Goal: Task Accomplishment & Management: Manage account settings

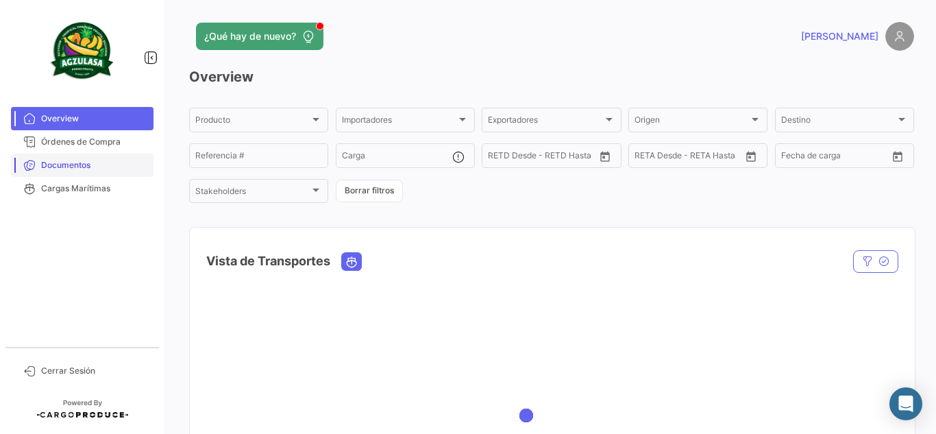
click at [92, 161] on span "Documentos" at bounding box center [94, 165] width 107 height 12
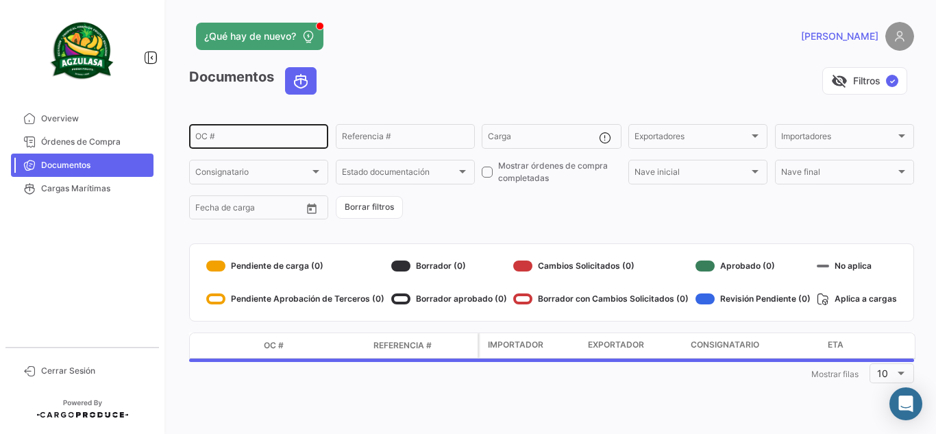
click at [228, 138] on input "OC #" at bounding box center [258, 139] width 127 height 10
paste input "GYE500174200"
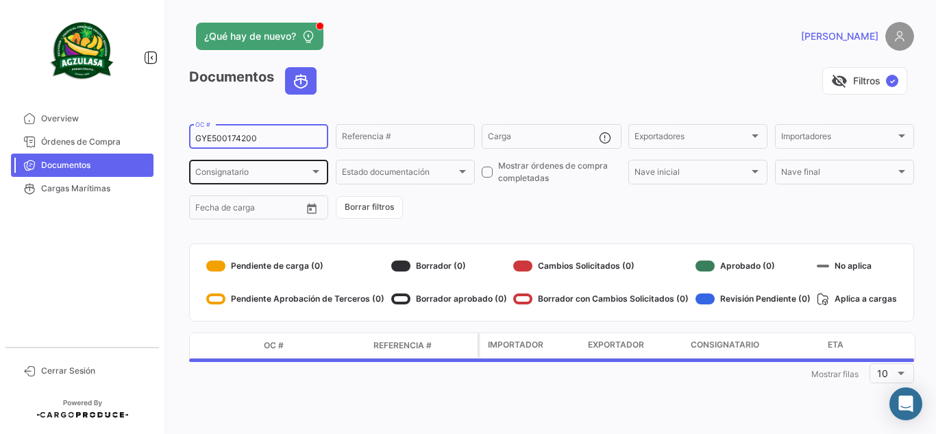
type input "GYE500174200"
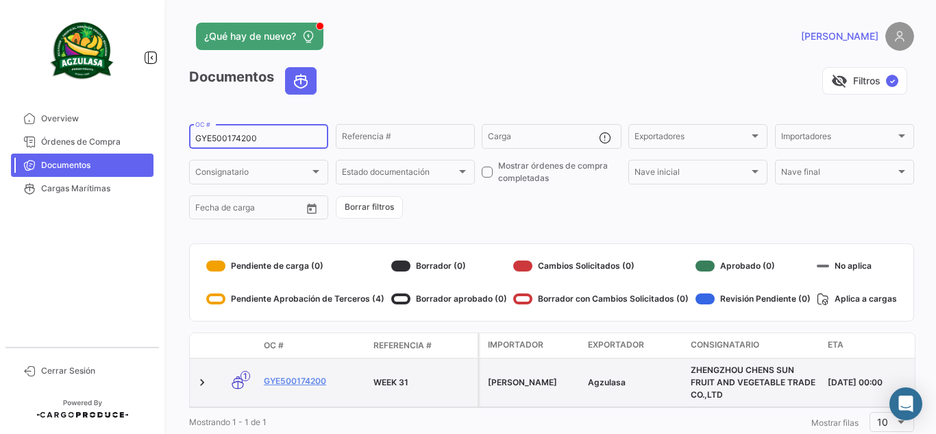
click at [272, 373] on datatable-body-cell "GYE500174200" at bounding box center [313, 382] width 110 height 48
click at [294, 382] on link "GYE500174200" at bounding box center [313, 381] width 99 height 12
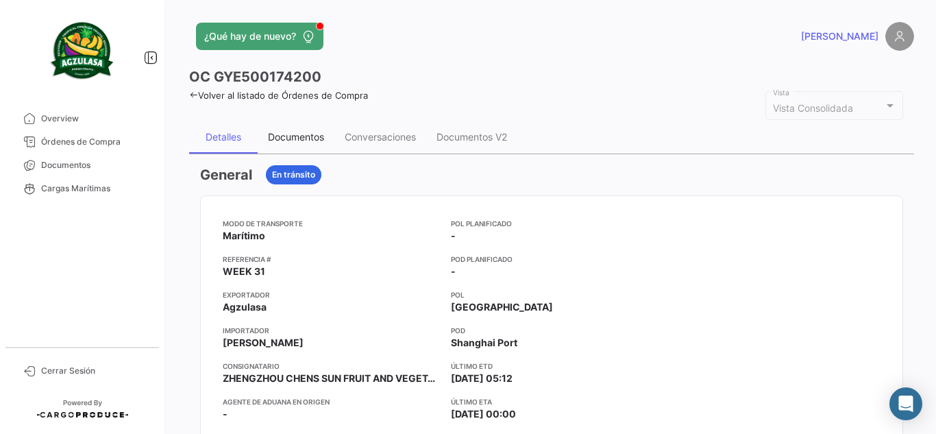
click at [311, 142] on div "Documentos" at bounding box center [296, 137] width 56 height 12
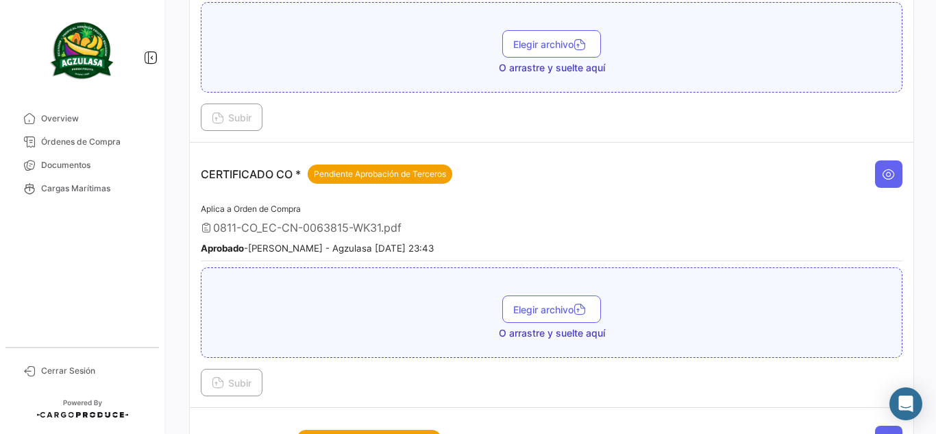
scroll to position [274, 0]
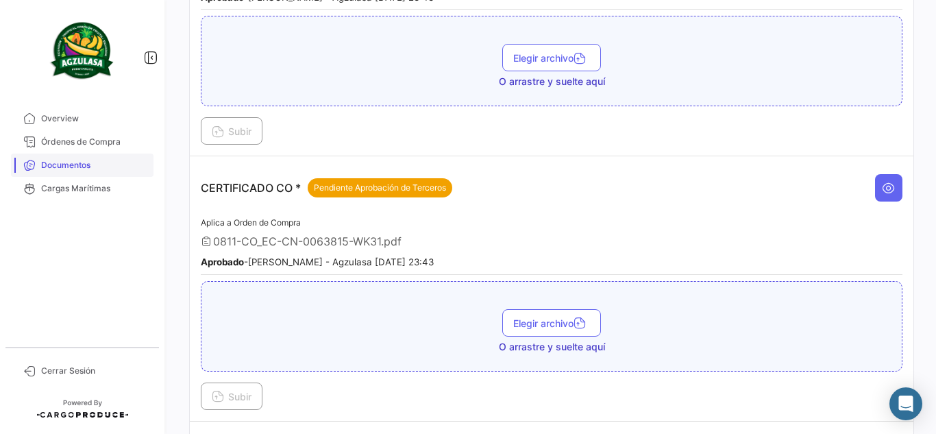
click at [114, 164] on span "Documentos" at bounding box center [94, 165] width 107 height 12
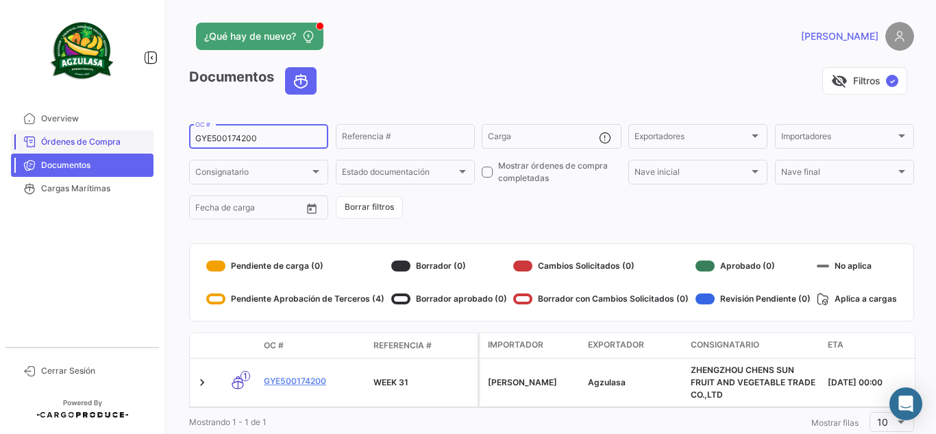
drag, startPoint x: 145, startPoint y: 148, endPoint x: 46, endPoint y: 145, distance: 98.7
click at [46, 145] on mat-sidenav-container "Overview Órdenes de Compra Documentos Cargas Marítimas Cerrar Sesión ¿Qué hay d…" at bounding box center [468, 217] width 936 height 434
paste input "BKECGYE0003241"
type input "BKECGYE0003241"
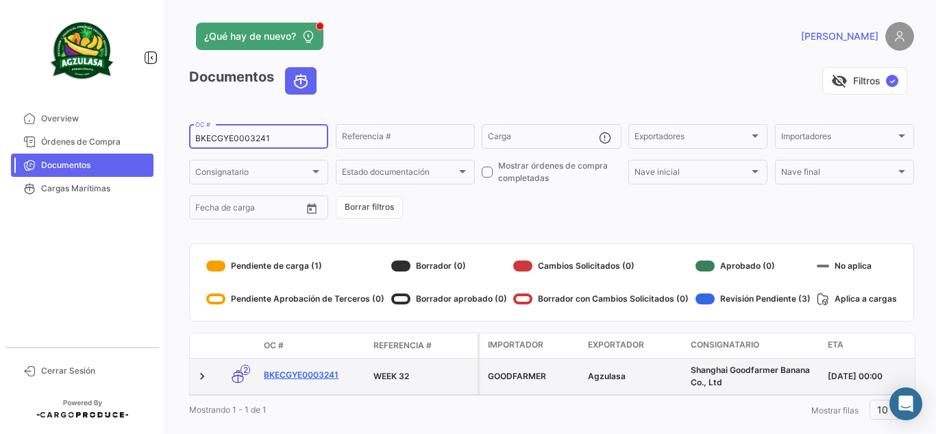
click at [307, 377] on link "BKECGYE0003241" at bounding box center [313, 375] width 99 height 12
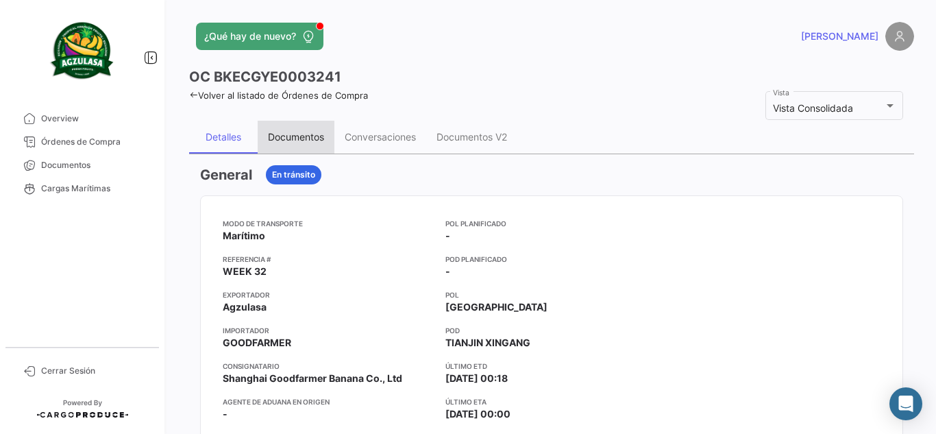
click at [294, 131] on div "Documentos" at bounding box center [296, 137] width 56 height 12
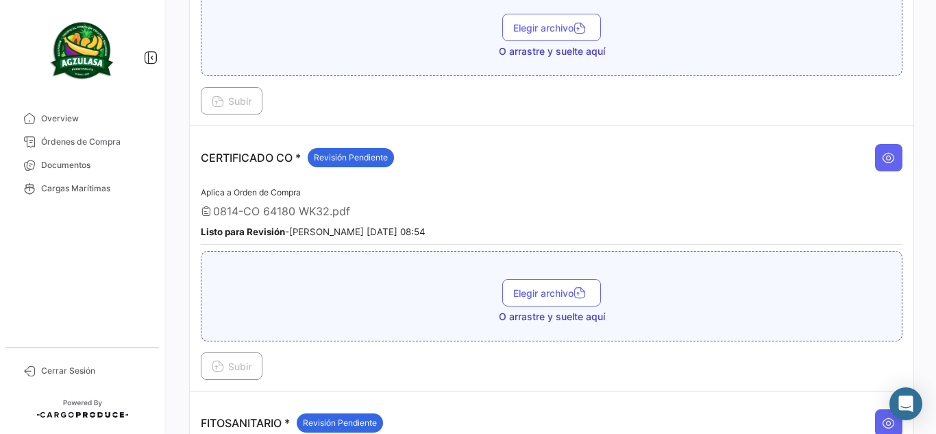
scroll to position [616, 0]
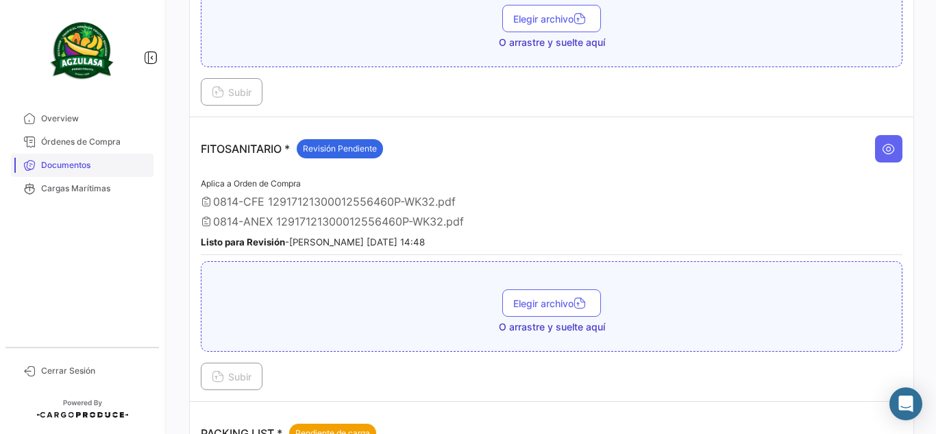
click at [139, 166] on span "Documentos" at bounding box center [94, 165] width 107 height 12
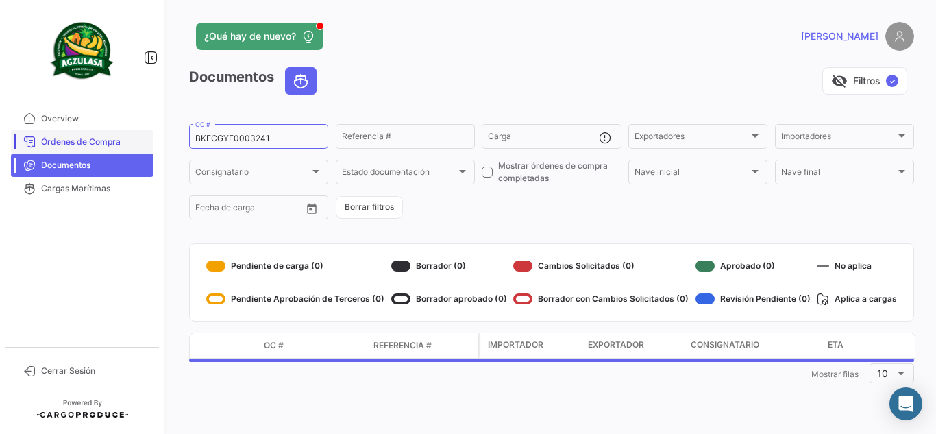
drag, startPoint x: 266, startPoint y: 141, endPoint x: 150, endPoint y: 134, distance: 116.0
click at [153, 134] on mat-sidenav-container "Overview Órdenes de Compra Documentos Cargas Marítimas Cerrar Sesión ¿Qué hay d…" at bounding box center [468, 217] width 936 height 434
paste input "6426455590"
type input "6426455590"
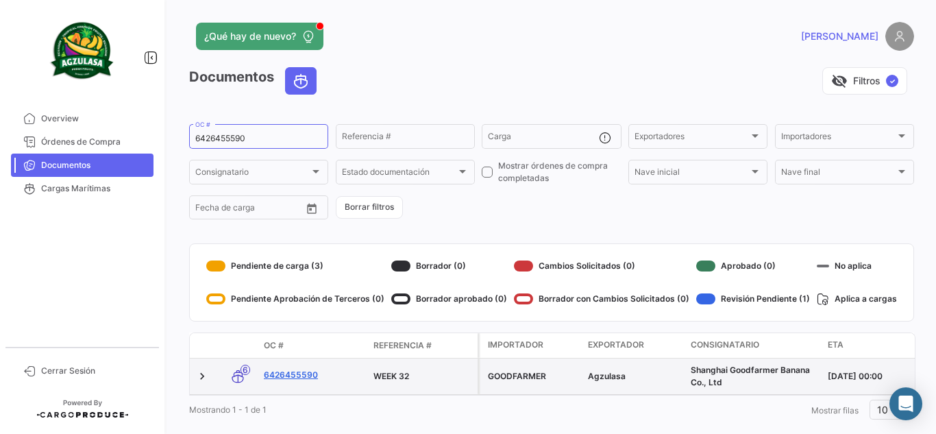
click at [299, 373] on link "6426455590" at bounding box center [313, 375] width 99 height 12
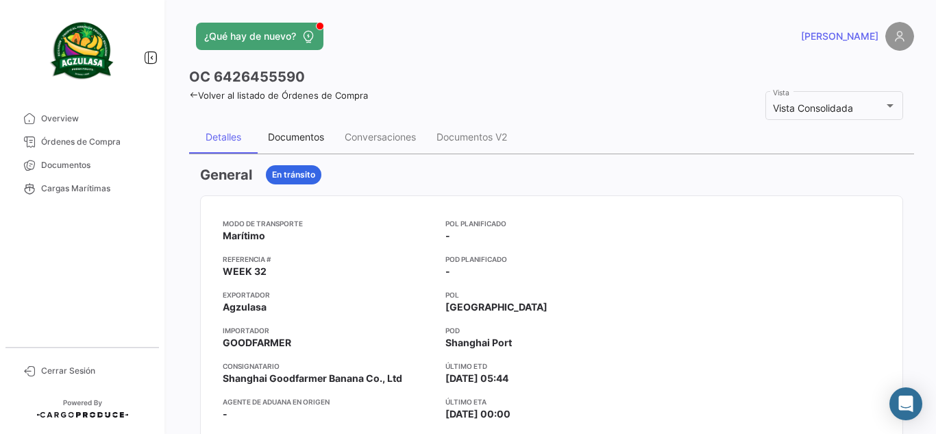
click at [295, 145] on div "Documentos" at bounding box center [296, 137] width 77 height 33
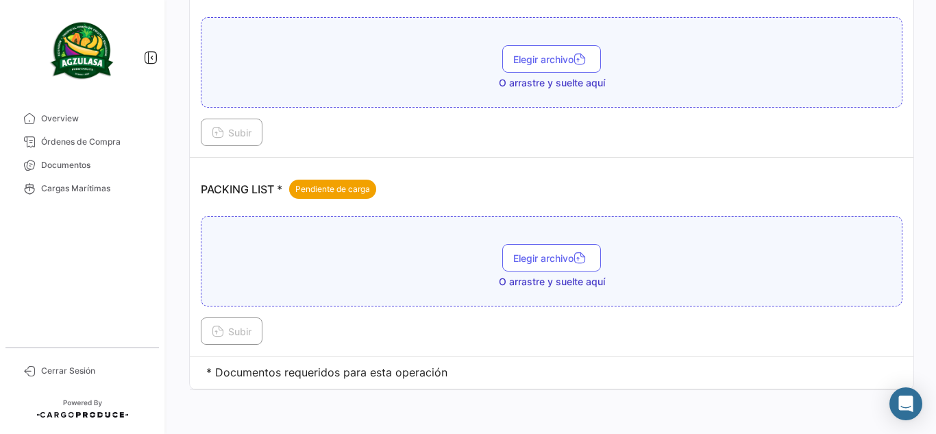
scroll to position [571, 0]
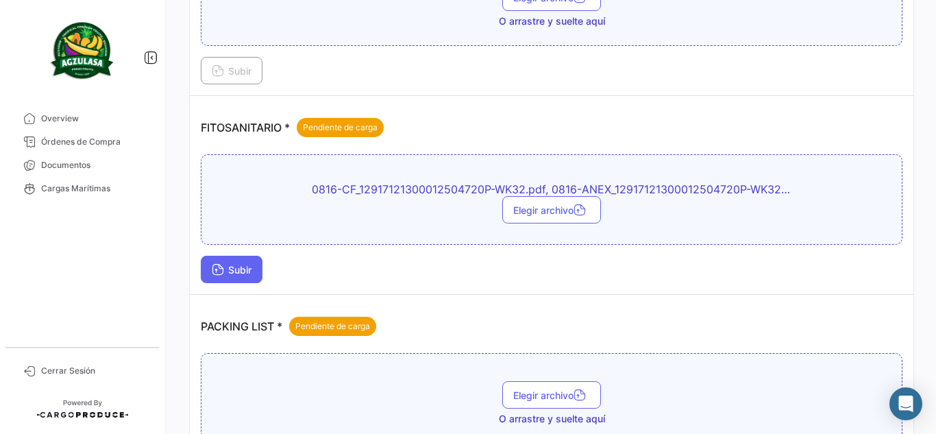
click at [246, 268] on span "Subir" at bounding box center [232, 270] width 40 height 12
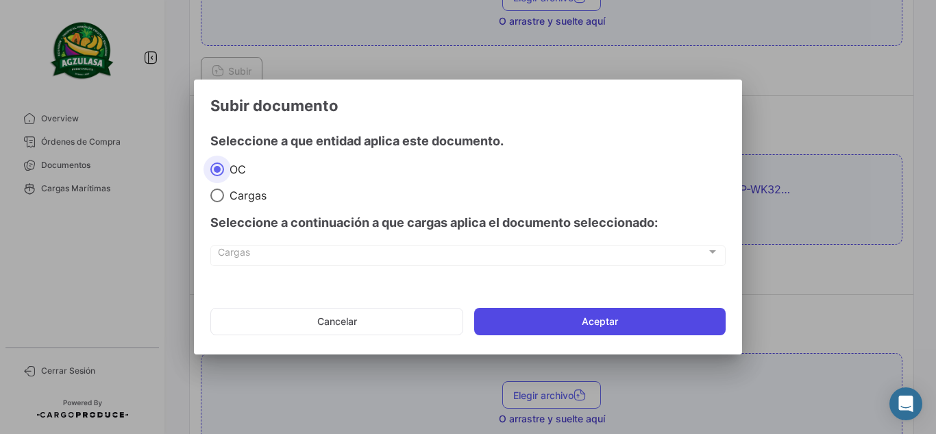
click at [564, 317] on button "Aceptar" at bounding box center [599, 321] width 251 height 27
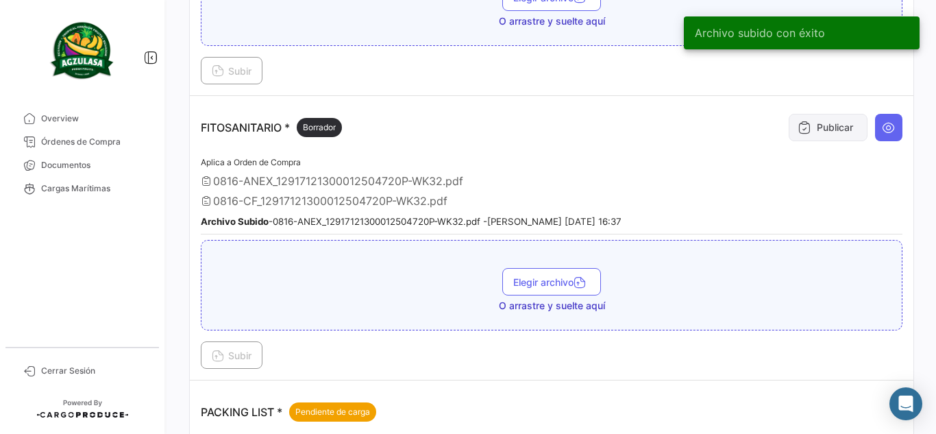
click at [797, 127] on icon at bounding box center [804, 128] width 14 height 14
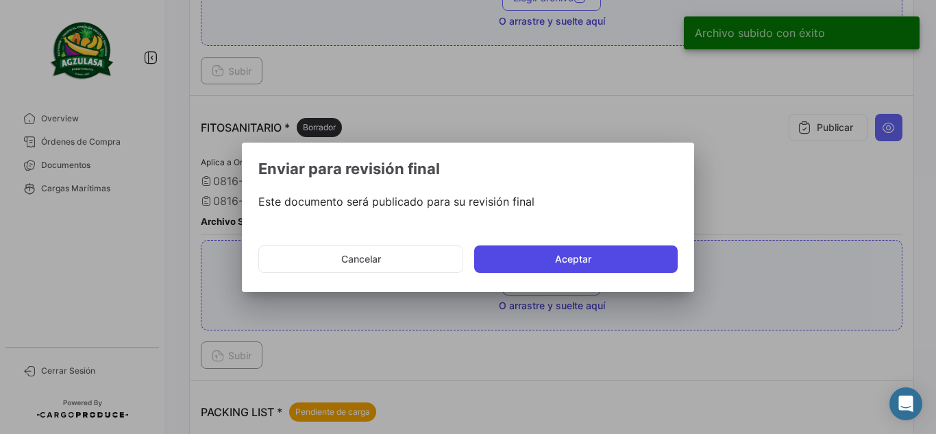
click at [623, 253] on button "Aceptar" at bounding box center [575, 258] width 203 height 27
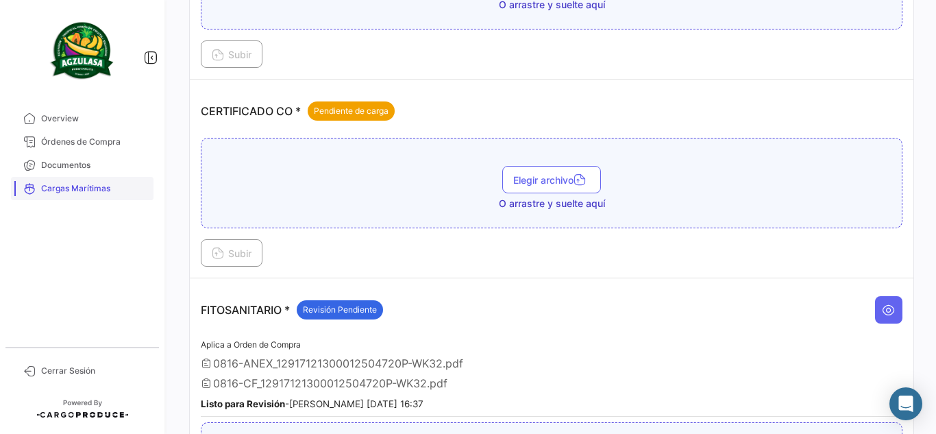
scroll to position [366, 0]
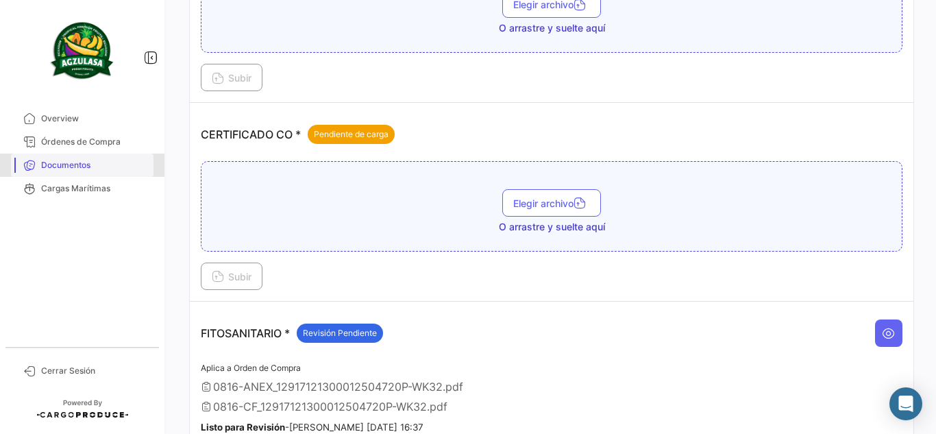
click at [95, 164] on span "Documentos" at bounding box center [94, 165] width 107 height 12
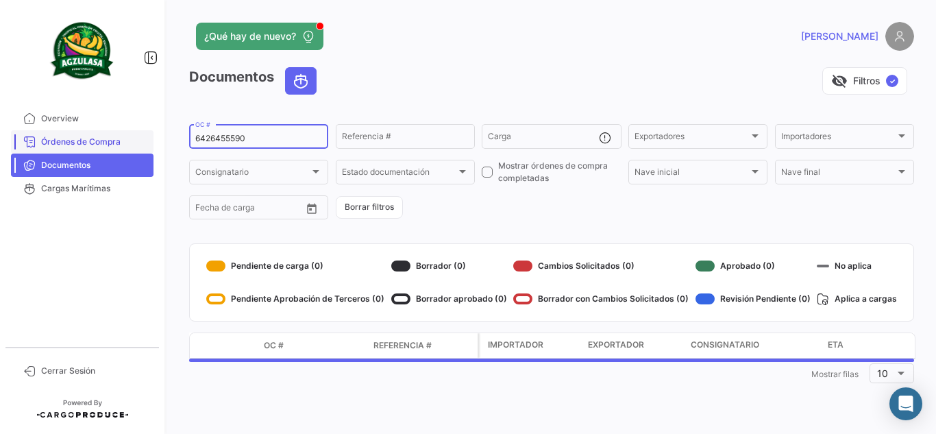
drag, startPoint x: 277, startPoint y: 140, endPoint x: 112, endPoint y: 138, distance: 165.1
click at [112, 138] on mat-sidenav-container "Overview Órdenes de Compra Documentos Cargas Marítimas Cerrar Sesión ¿Qué hay d…" at bounding box center [468, 217] width 936 height 434
paste input "741500025706"
type input "741500025706"
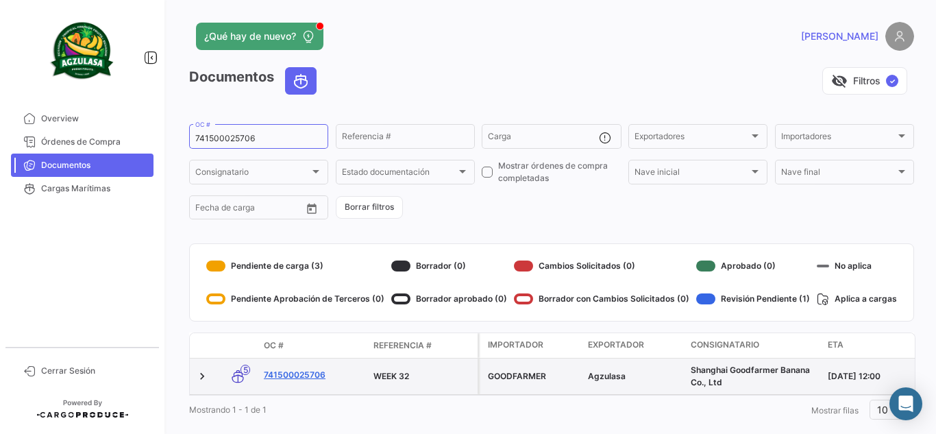
click at [299, 373] on link "741500025706" at bounding box center [313, 375] width 99 height 12
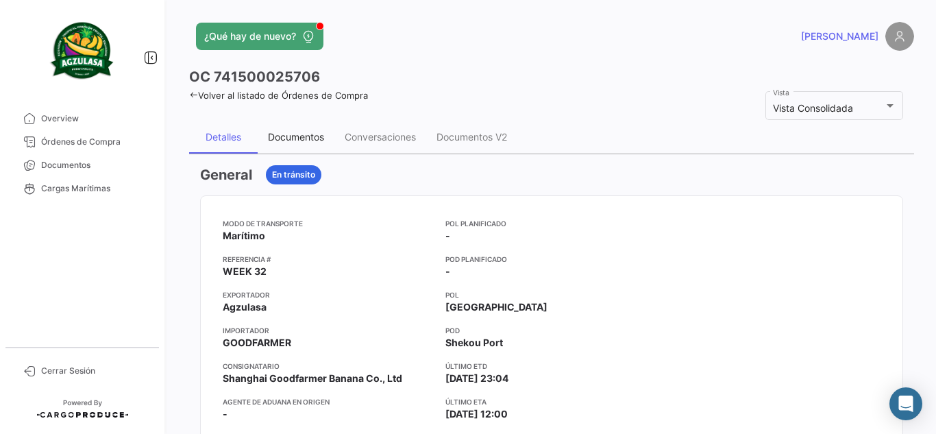
click at [329, 140] on div "Documentos" at bounding box center [296, 137] width 77 height 33
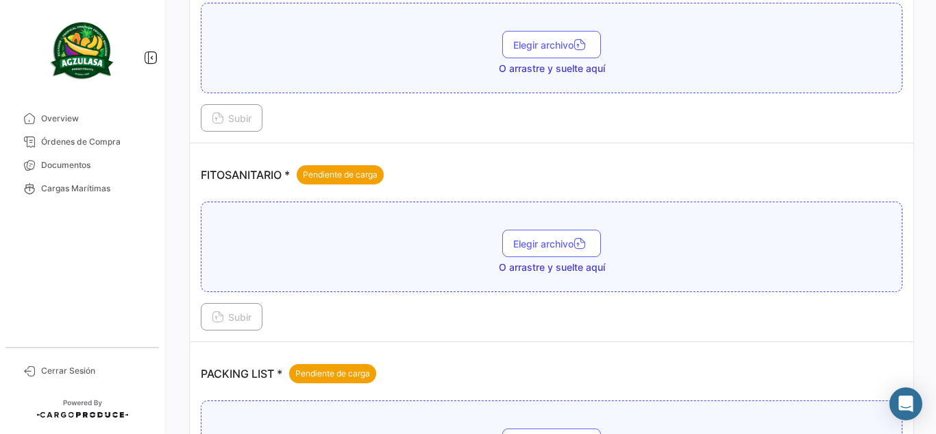
scroll to position [548, 0]
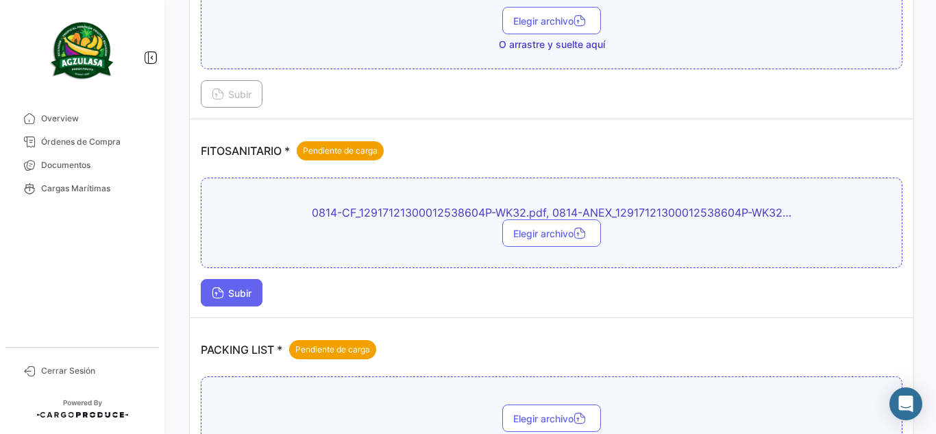
click at [253, 285] on button "Subir" at bounding box center [232, 292] width 62 height 27
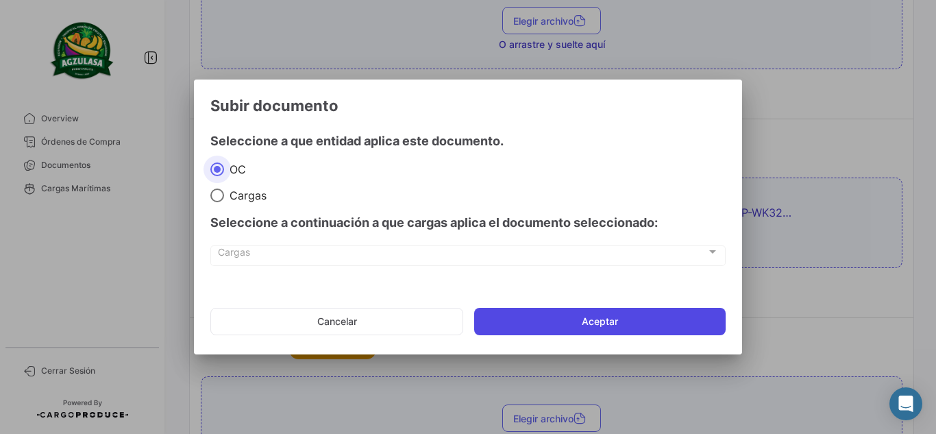
click at [497, 322] on button "Aceptar" at bounding box center [599, 321] width 251 height 27
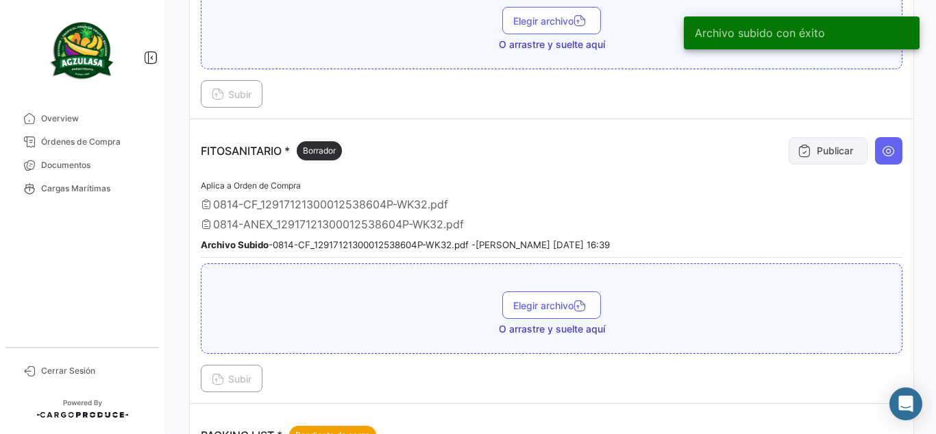
click at [797, 154] on icon at bounding box center [804, 151] width 14 height 14
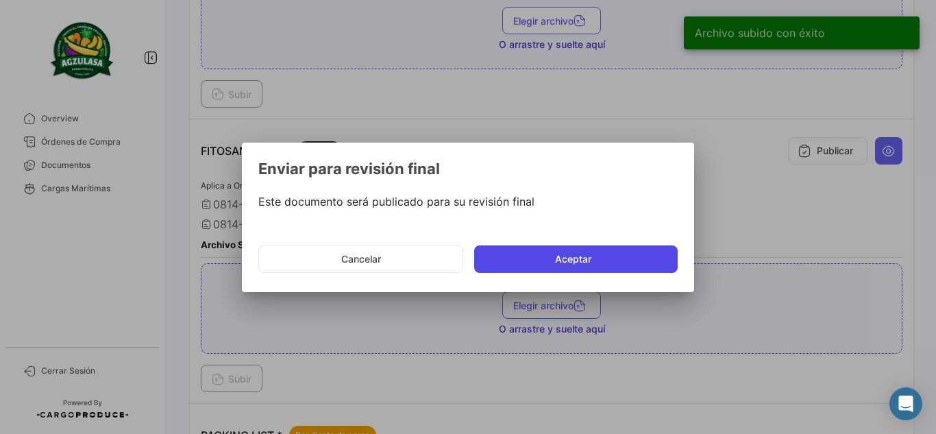
click at [564, 269] on button "Aceptar" at bounding box center [575, 258] width 203 height 27
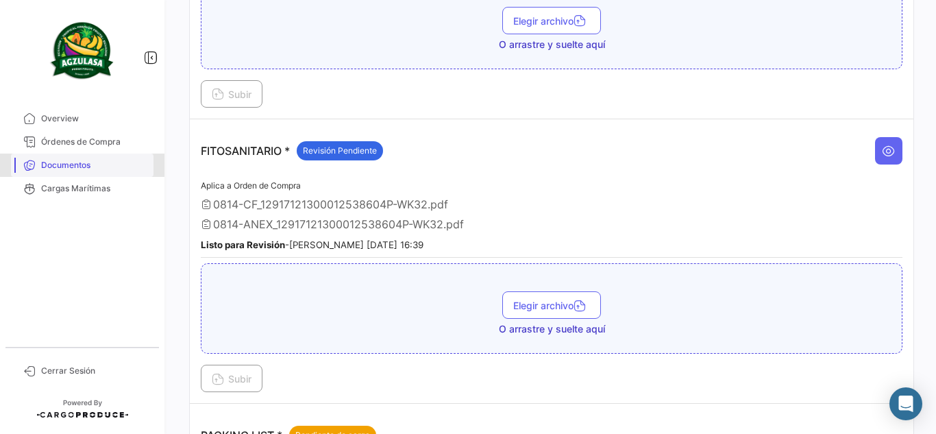
click at [71, 157] on link "Documentos" at bounding box center [82, 164] width 142 height 23
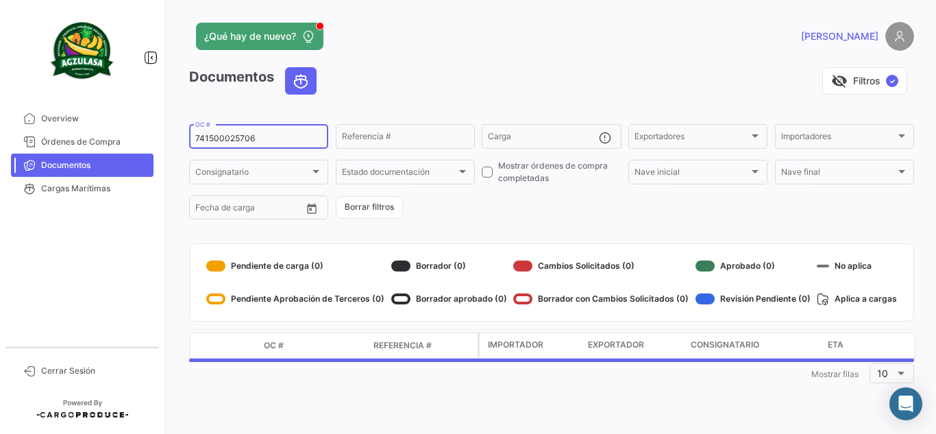
drag, startPoint x: 264, startPoint y: 134, endPoint x: 10, endPoint y: 111, distance: 255.2
click at [10, 111] on mat-sidenav-container "Overview Órdenes de Compra Documentos Cargas Marítimas Cerrar Sesión ¿Qué hay d…" at bounding box center [468, 217] width 936 height 434
paste input "GQL0409898"
type input "GQL0409898"
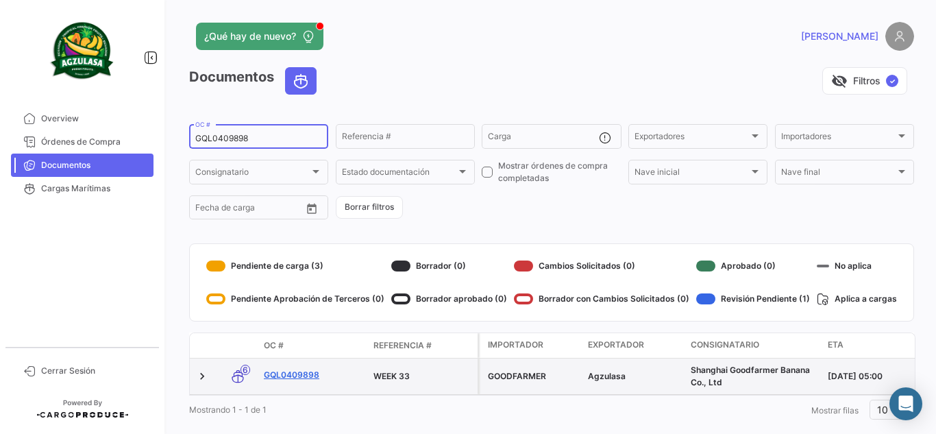
click at [288, 371] on link "GQL0409898" at bounding box center [313, 375] width 99 height 12
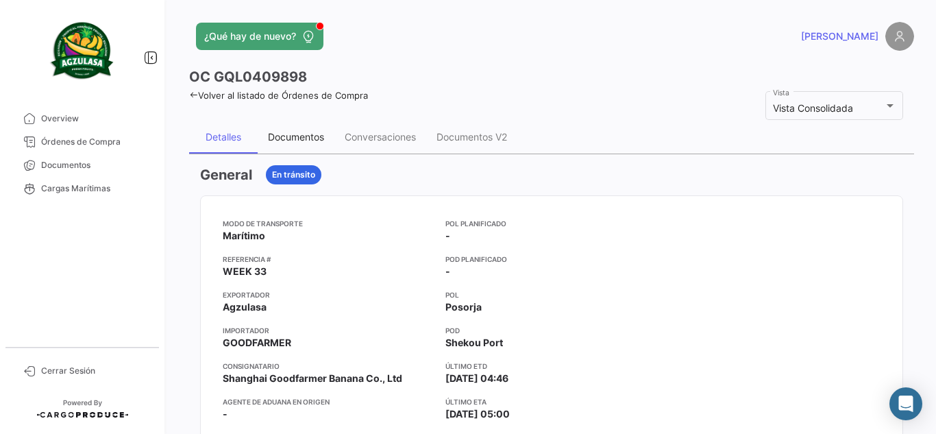
click at [292, 134] on div "Documentos" at bounding box center [296, 137] width 56 height 12
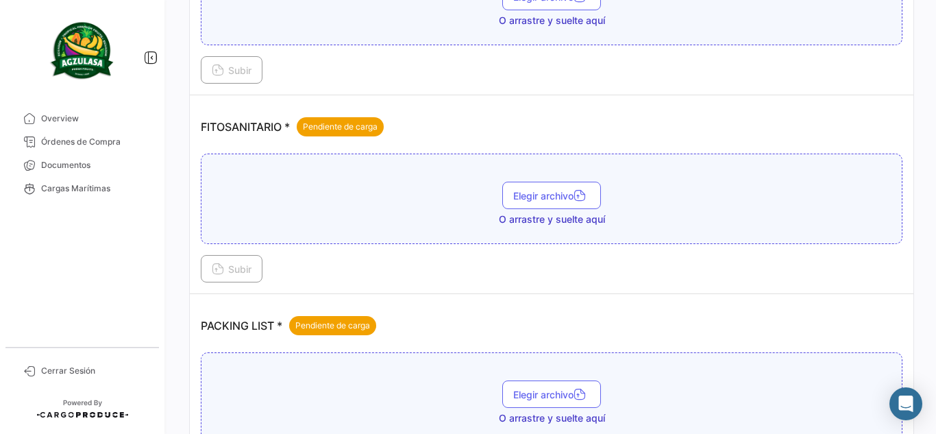
scroll to position [548, 0]
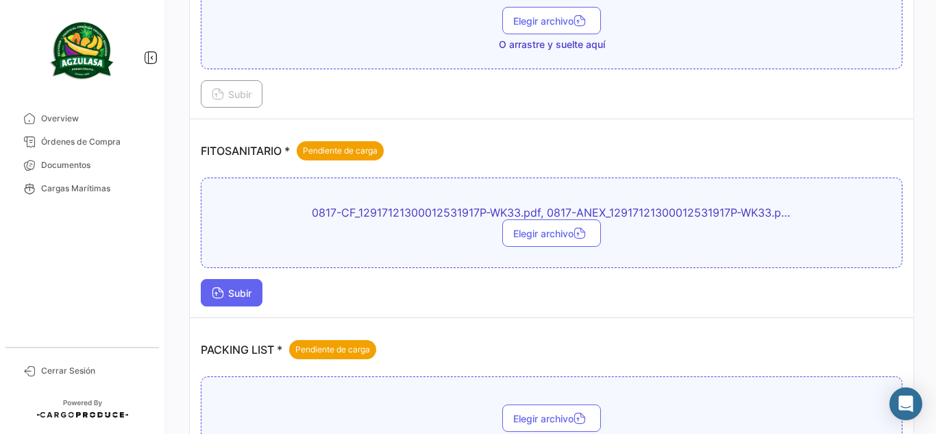
click at [241, 299] on button "Subir" at bounding box center [232, 292] width 62 height 27
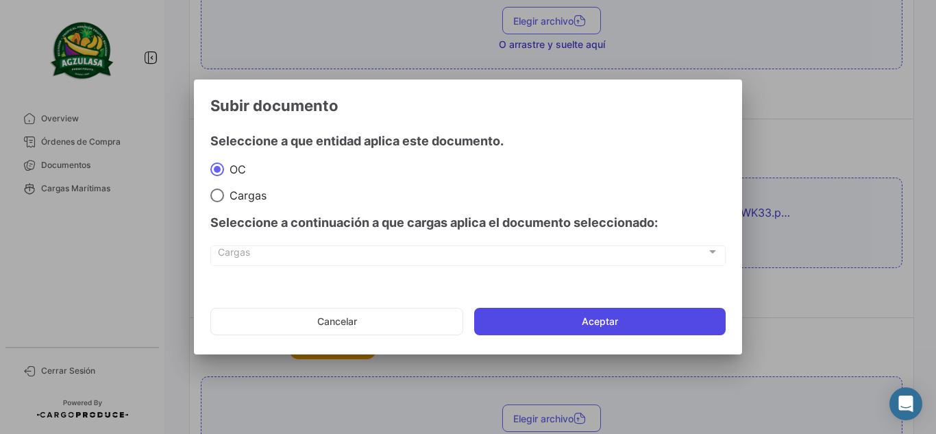
click at [545, 310] on button "Aceptar" at bounding box center [599, 321] width 251 height 27
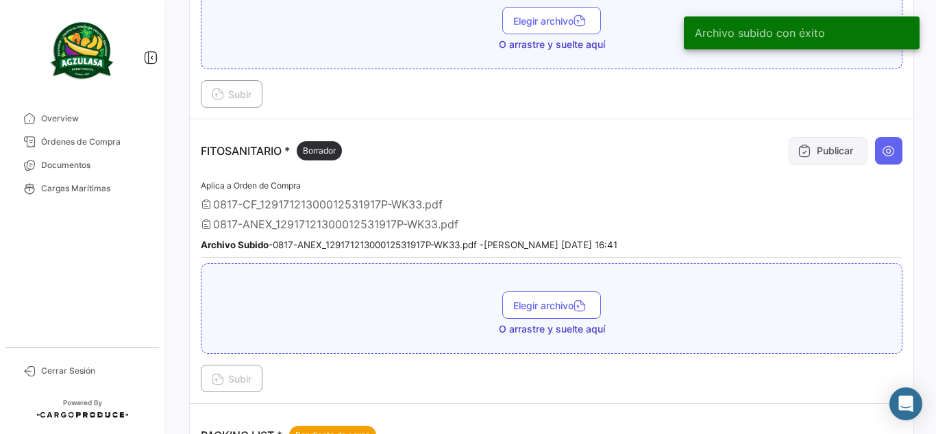
click at [832, 145] on button "Publicar" at bounding box center [827, 150] width 79 height 27
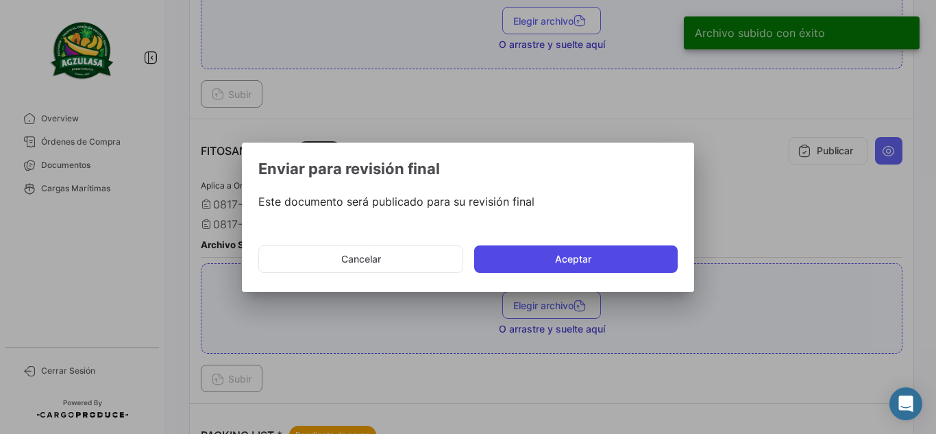
click at [644, 247] on button "Aceptar" at bounding box center [575, 258] width 203 height 27
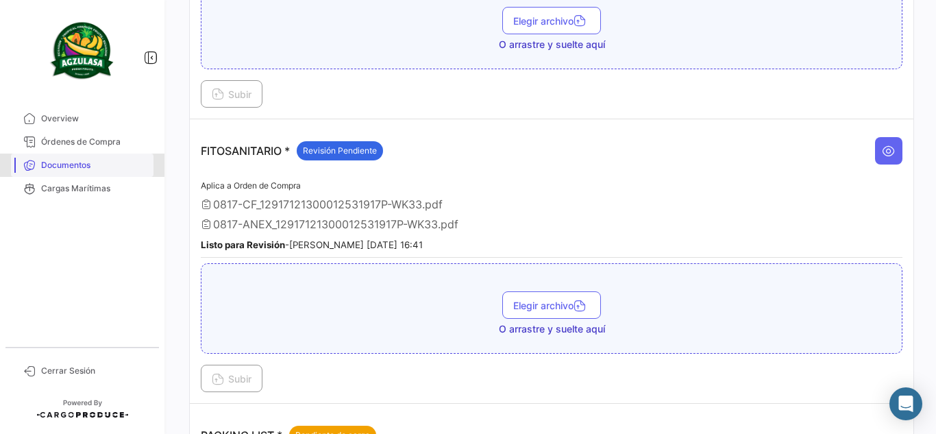
click at [93, 169] on span "Documentos" at bounding box center [94, 165] width 107 height 12
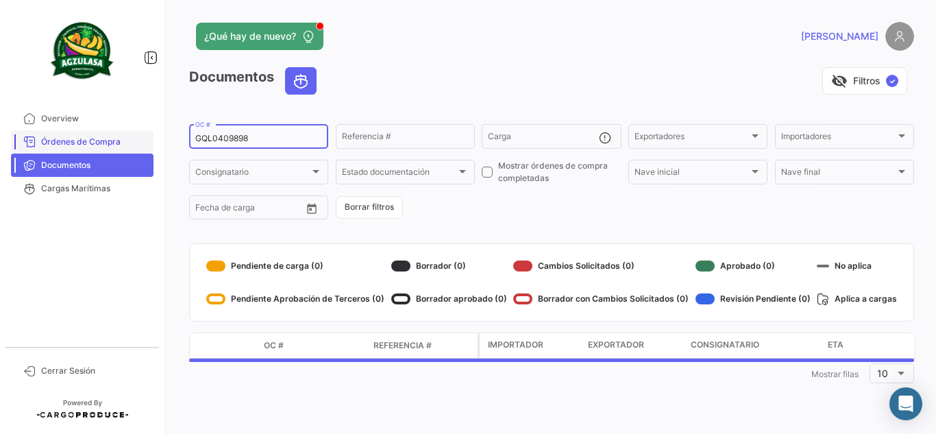
drag, startPoint x: 250, startPoint y: 142, endPoint x: 112, endPoint y: 137, distance: 137.8
click at [115, 135] on mat-sidenav-container "Overview Órdenes de Compra Documentos Cargas Marítimas Cerrar Sesión ¿Qué hay d…" at bounding box center [468, 217] width 936 height 434
paste input "UNIECPBO25320035"
type input "UNIECPBO25320035"
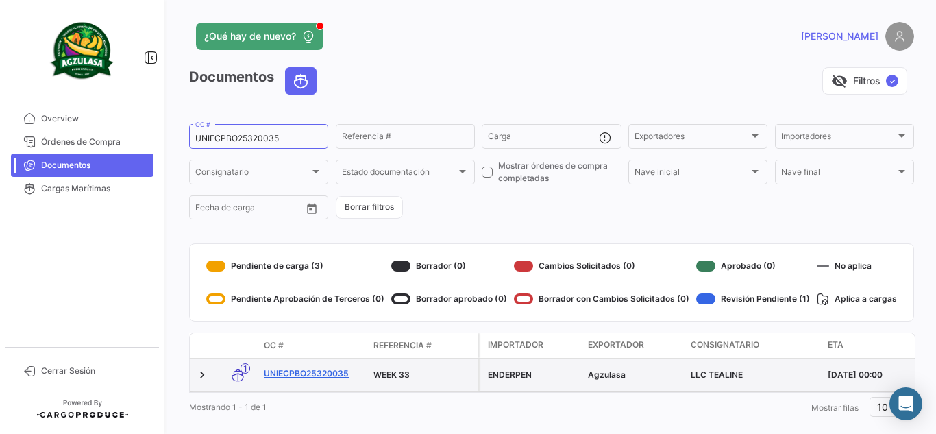
click at [327, 374] on link "UNIECPBO25320035" at bounding box center [313, 373] width 99 height 12
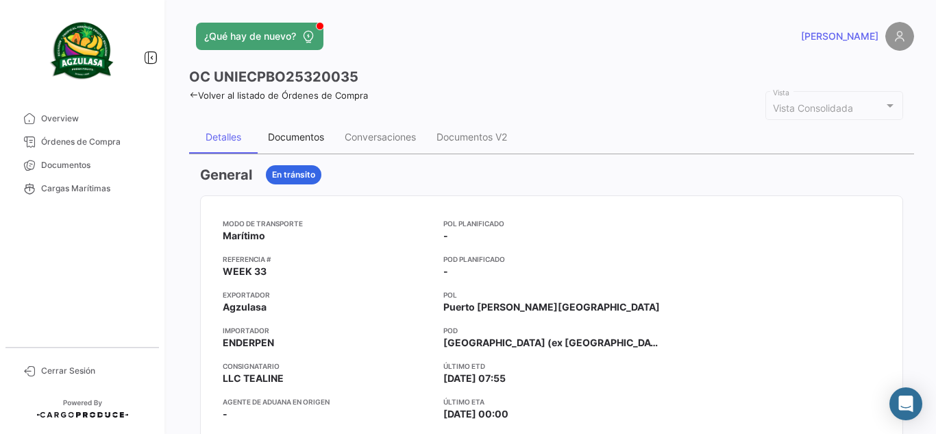
click at [292, 133] on div "Documentos" at bounding box center [296, 137] width 56 height 12
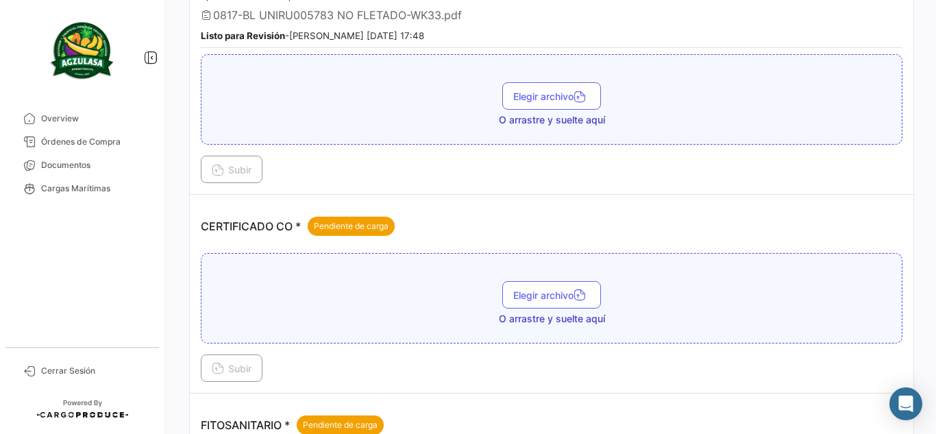
scroll to position [548, 0]
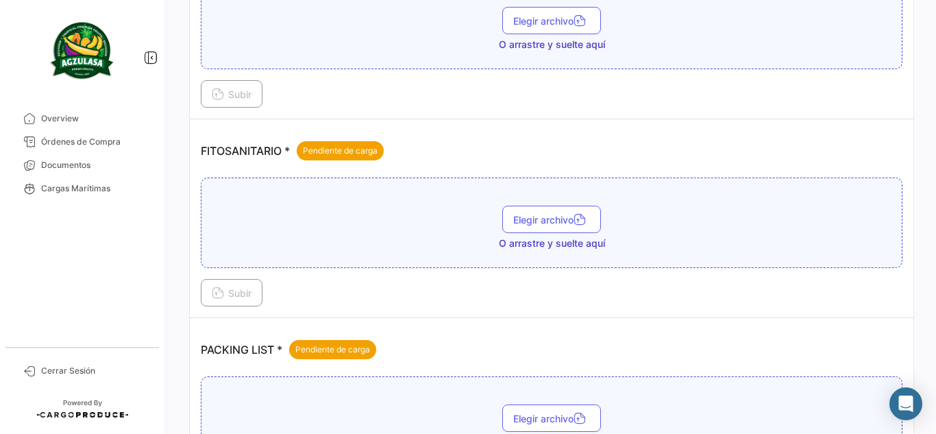
click at [502, 150] on div "FITOSANITARIO * Pendiente de carga" at bounding box center [551, 150] width 701 height 41
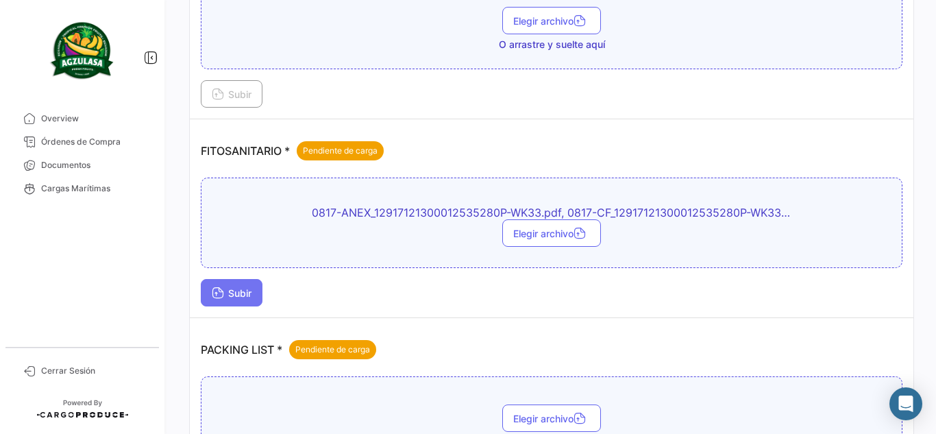
click at [241, 295] on span "Subir" at bounding box center [232, 293] width 40 height 12
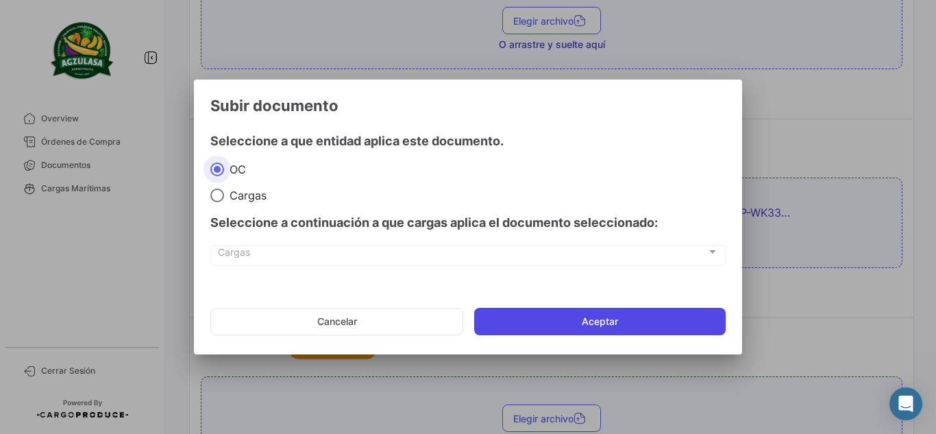
click at [603, 328] on button "Aceptar" at bounding box center [599, 321] width 251 height 27
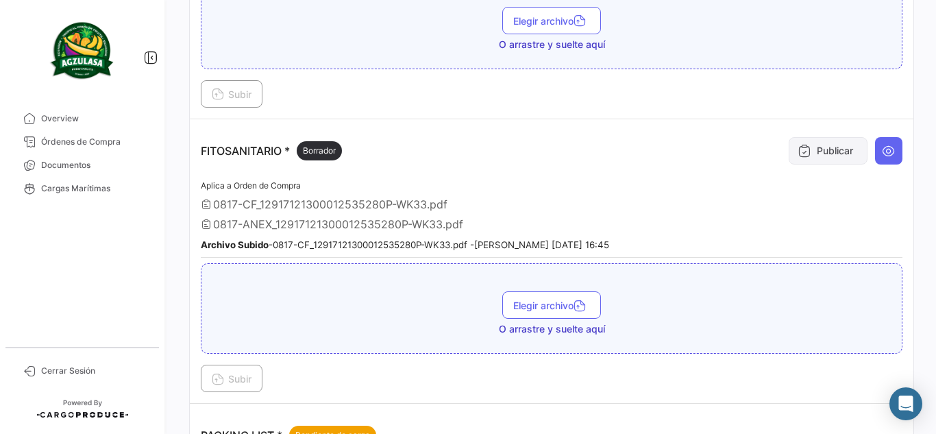
click at [811, 151] on button "Publicar" at bounding box center [827, 150] width 79 height 27
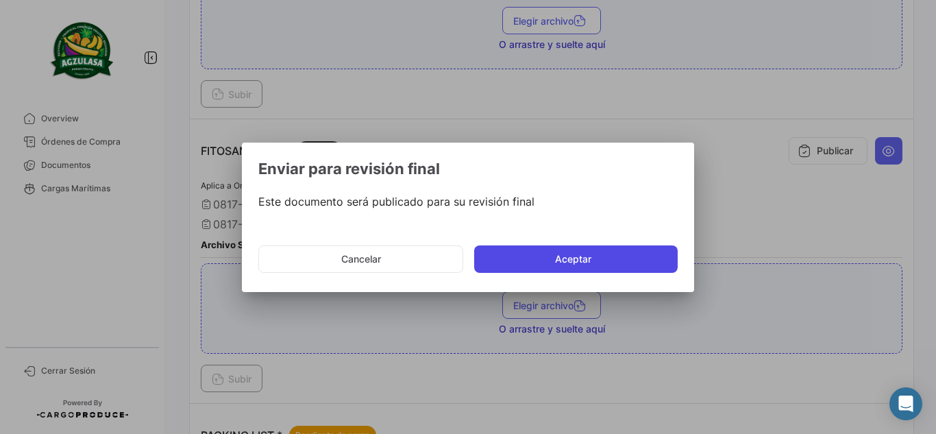
click at [594, 265] on button "Aceptar" at bounding box center [575, 258] width 203 height 27
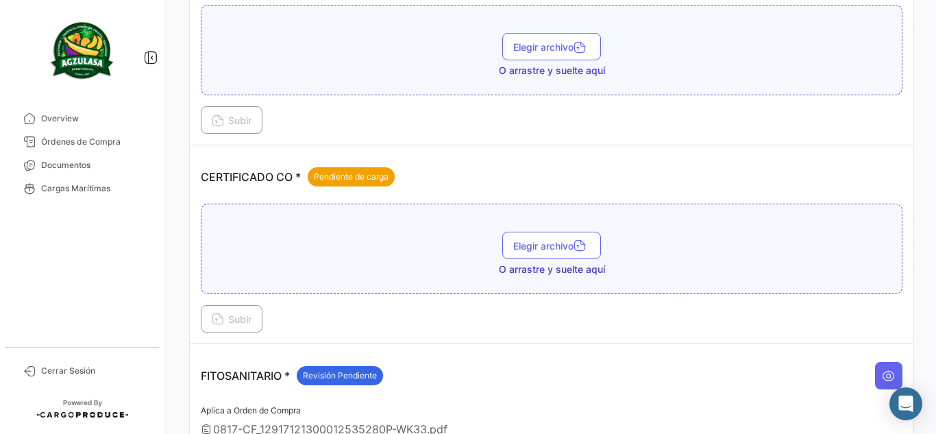
scroll to position [314, 0]
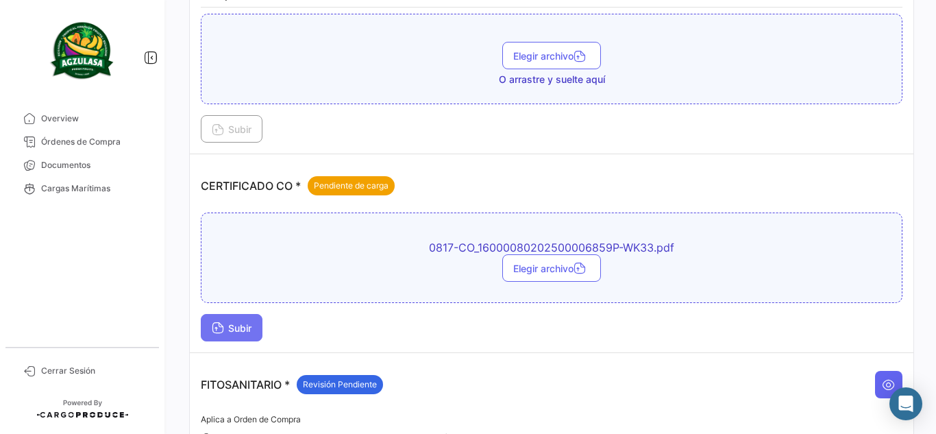
click at [250, 325] on span "Subir" at bounding box center [232, 328] width 40 height 12
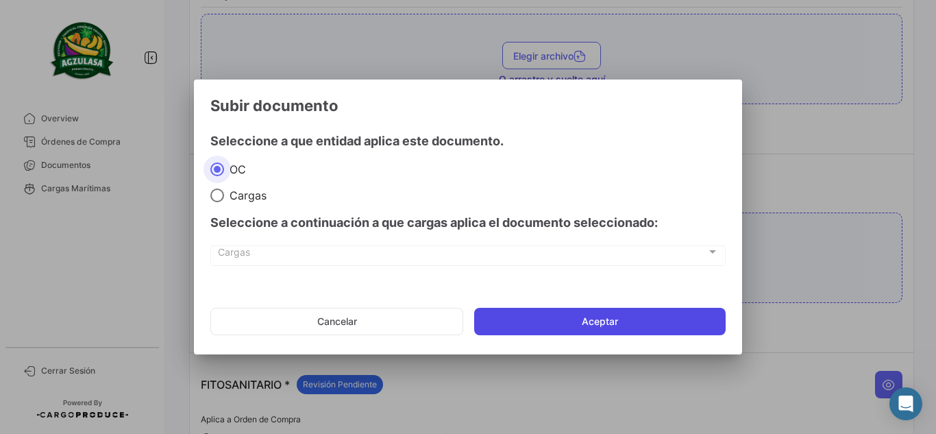
click at [518, 310] on button "Aceptar" at bounding box center [599, 321] width 251 height 27
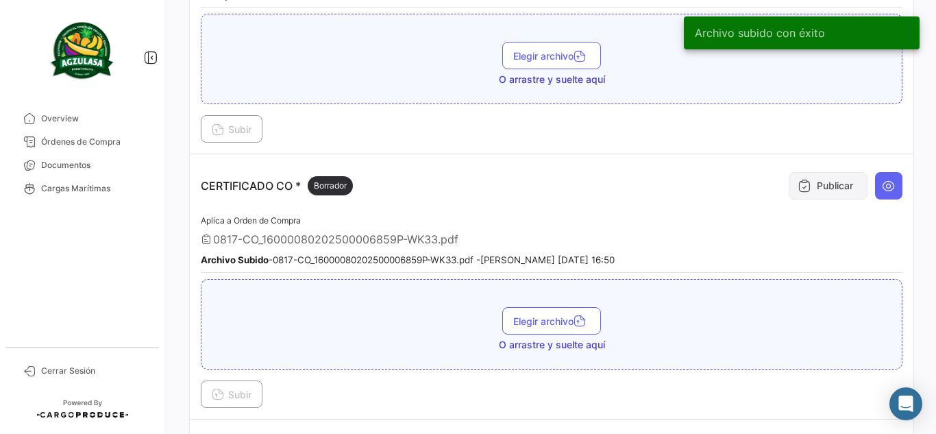
click at [825, 187] on button "Publicar" at bounding box center [827, 185] width 79 height 27
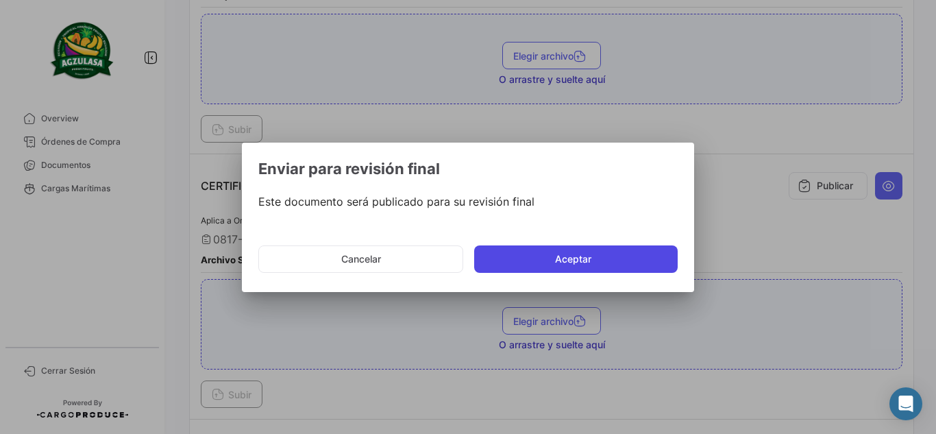
click at [639, 267] on button "Aceptar" at bounding box center [575, 258] width 203 height 27
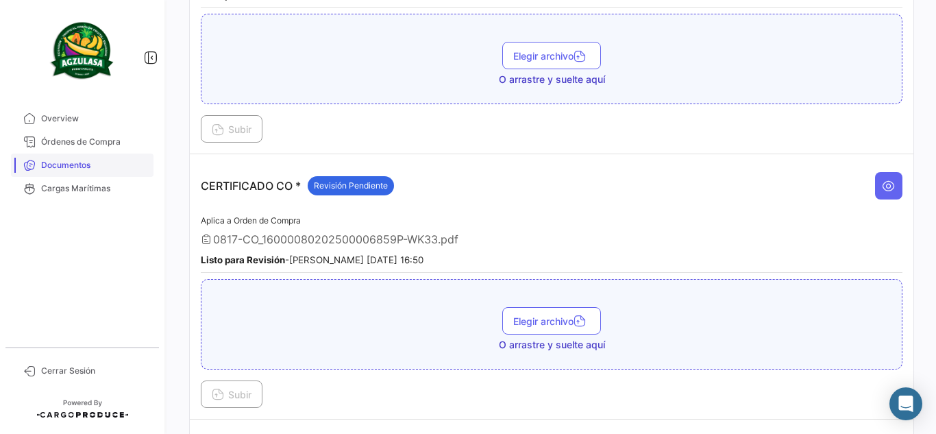
click at [132, 171] on span "Documentos" at bounding box center [94, 165] width 107 height 12
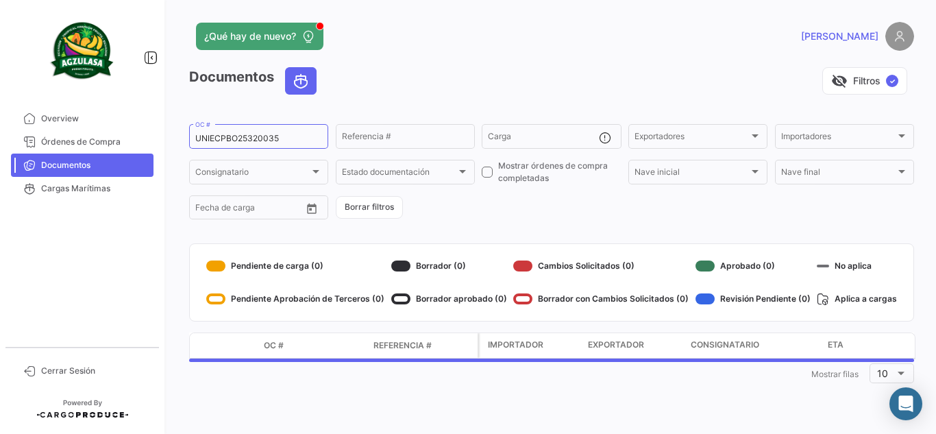
drag, startPoint x: 284, startPoint y: 136, endPoint x: 0, endPoint y: 123, distance: 283.9
click at [0, 123] on mat-sidenav-container "Overview Órdenes de Compra Documentos Cargas Marítimas Cerrar Sesión ¿Qué hay d…" at bounding box center [468, 217] width 936 height 434
click at [482, 68] on div "visibility_off Filtros ✓" at bounding box center [620, 80] width 586 height 27
